Goal: Task Accomplishment & Management: Manage account settings

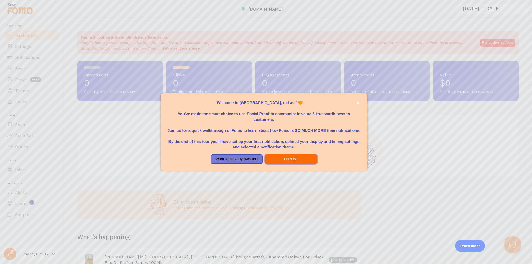
click at [276, 160] on button "Let's go!" at bounding box center [291, 159] width 52 height 10
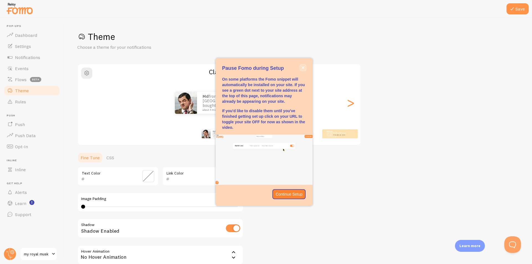
click at [302, 66] on button "close," at bounding box center [303, 68] width 6 height 6
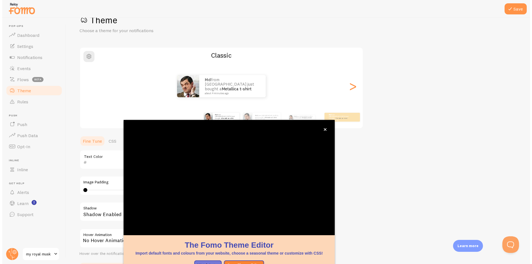
scroll to position [17, 0]
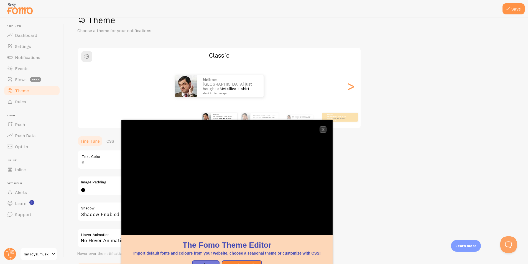
click at [323, 129] on icon "close," at bounding box center [323, 129] width 3 height 3
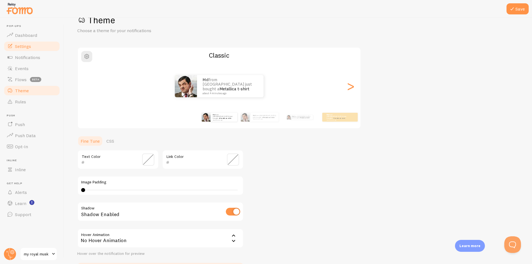
click at [22, 44] on span "Settings" at bounding box center [23, 46] width 16 height 6
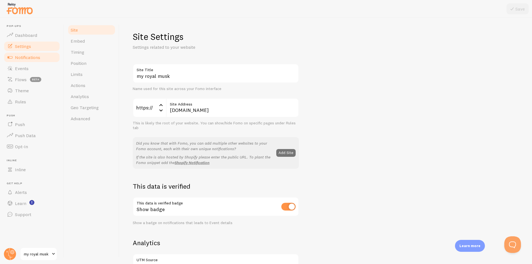
click at [21, 57] on span "Notifications" at bounding box center [27, 58] width 25 height 6
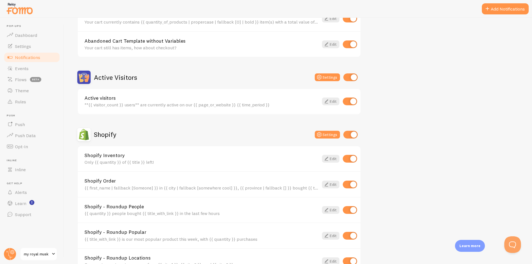
scroll to position [94, 0]
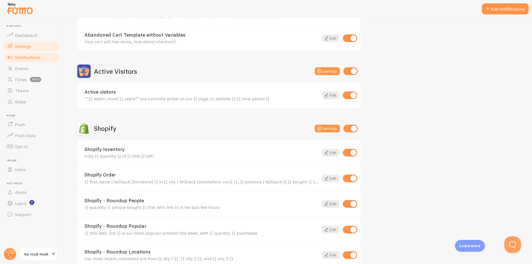
click at [38, 47] on link "Settings" at bounding box center [31, 46] width 57 height 11
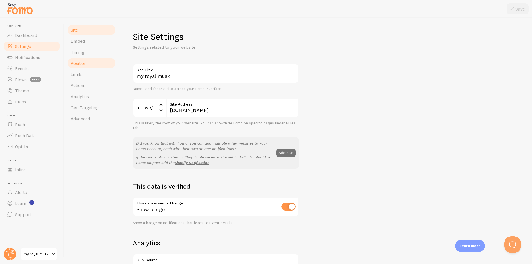
click at [74, 65] on span "Position" at bounding box center [79, 63] width 16 height 6
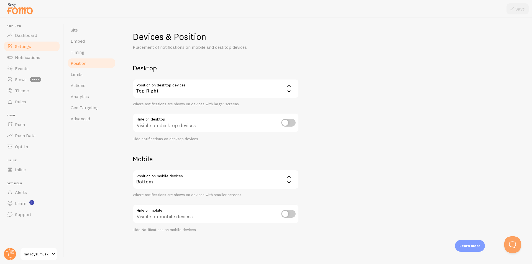
click at [159, 91] on div "Top Right" at bounding box center [216, 88] width 166 height 19
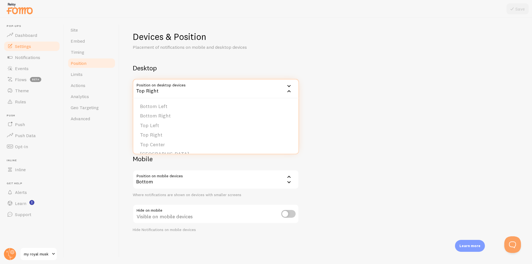
click at [158, 124] on li "Top Left" at bounding box center [215, 126] width 165 height 10
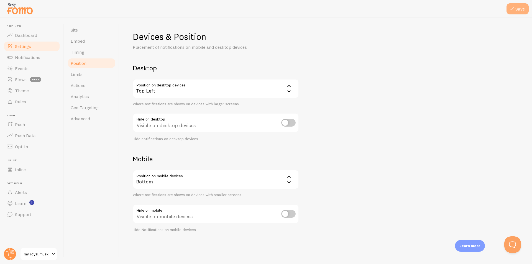
click at [513, 12] on button "Save" at bounding box center [517, 8] width 22 height 11
click at [89, 76] on link "Limits" at bounding box center [91, 74] width 48 height 11
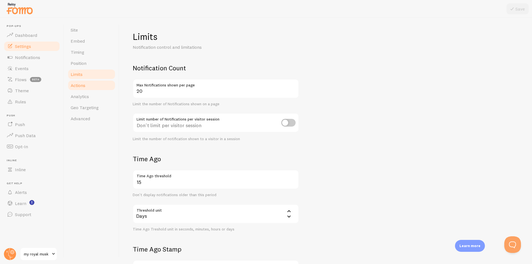
click at [89, 84] on link "Actions" at bounding box center [91, 85] width 48 height 11
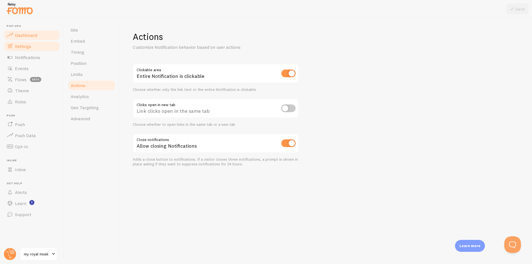
click at [34, 39] on link "Dashboard" at bounding box center [31, 35] width 57 height 11
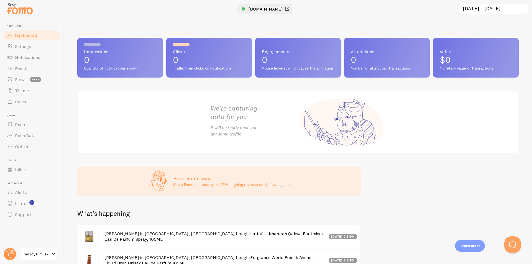
click at [256, 8] on span "[DOMAIN_NAME]" at bounding box center [265, 9] width 35 height 6
click at [33, 48] on link "Settings" at bounding box center [31, 46] width 57 height 11
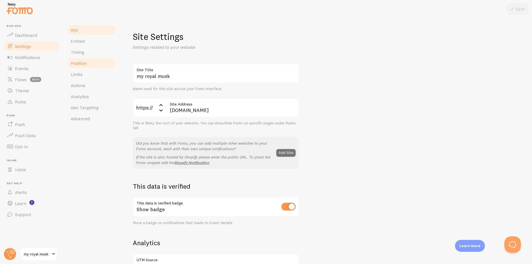
click at [88, 65] on link "Position" at bounding box center [91, 63] width 48 height 11
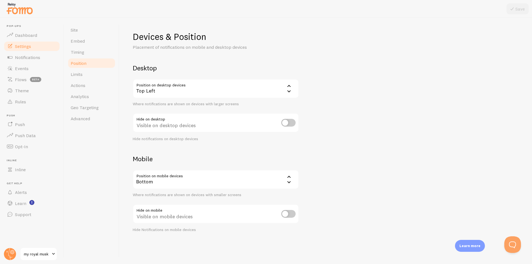
click at [154, 93] on div "Top Left" at bounding box center [216, 88] width 166 height 19
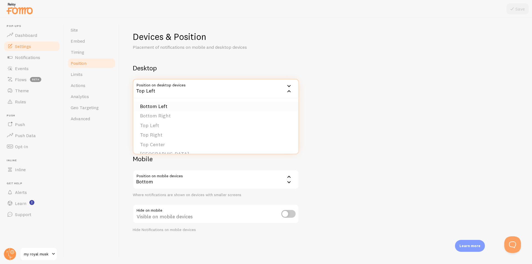
click at [165, 105] on li "Bottom Left" at bounding box center [215, 107] width 165 height 10
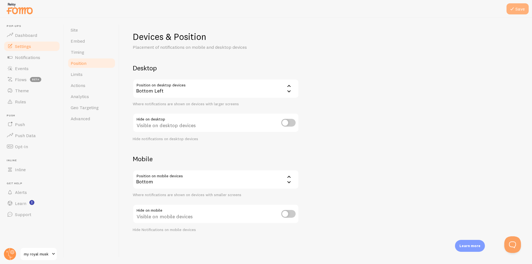
click at [522, 8] on button "Save" at bounding box center [517, 8] width 22 height 11
click at [25, 34] on span "Dashboard" at bounding box center [26, 35] width 22 height 6
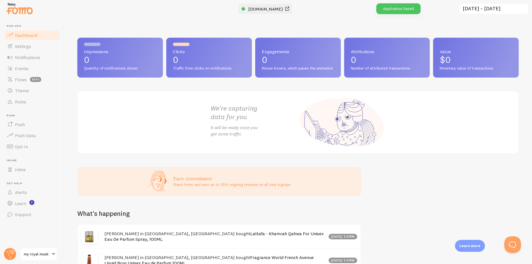
click at [253, 9] on span "[DOMAIN_NAME]" at bounding box center [265, 9] width 35 height 6
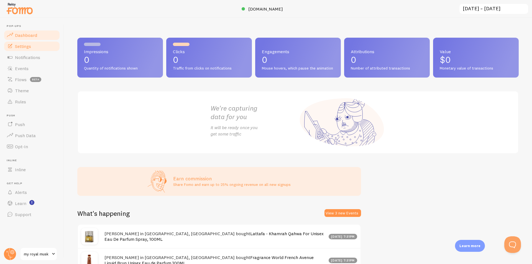
click at [29, 49] on link "Settings" at bounding box center [31, 46] width 57 height 11
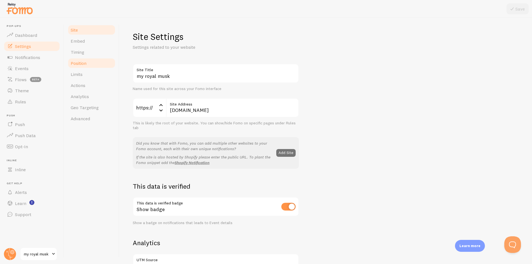
click at [99, 65] on link "Position" at bounding box center [91, 63] width 48 height 11
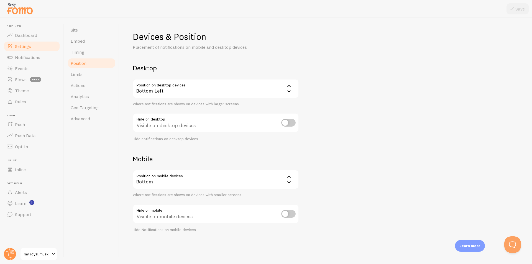
click at [178, 93] on div "Bottom Left" at bounding box center [216, 88] width 166 height 19
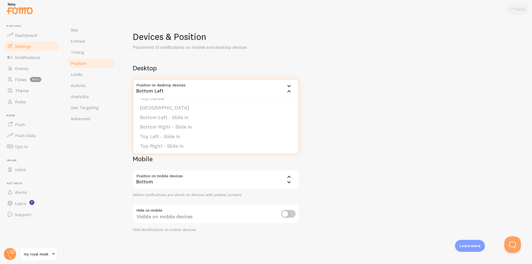
scroll to position [47, 0]
click at [339, 140] on div "Devices & Position Placement of notifications on mobile and desktop devices Des…" at bounding box center [326, 131] width 386 height 201
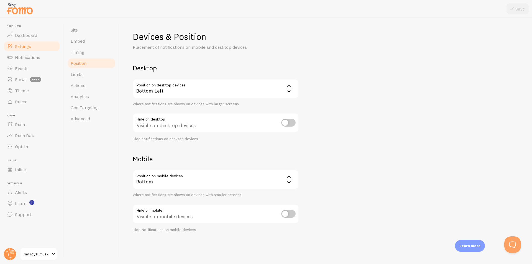
click at [208, 183] on div "Bottom" at bounding box center [216, 179] width 166 height 19
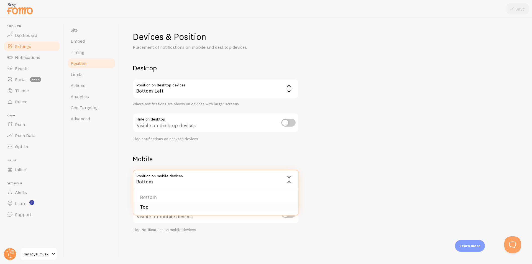
click at [145, 209] on li "Top" at bounding box center [215, 207] width 165 height 10
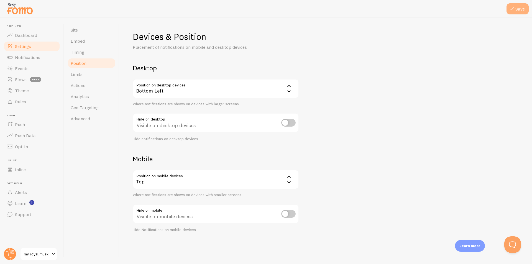
click at [523, 11] on button "Save" at bounding box center [517, 8] width 22 height 11
